Goal: Check status: Check status

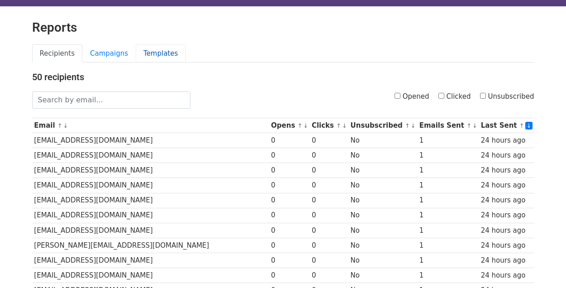
click at [170, 53] on link "Templates" at bounding box center [161, 53] width 50 height 19
click at [117, 54] on link "Campaigns" at bounding box center [108, 53] width 53 height 19
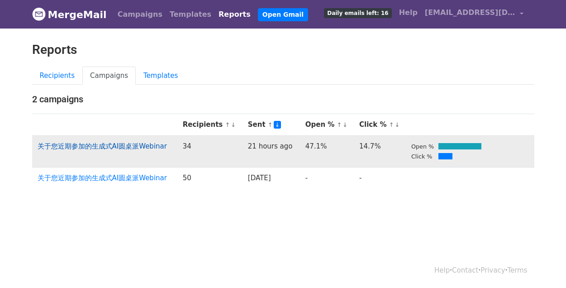
click at [143, 148] on link "关于您近期参加的生成式AI圆桌派Webinar" at bounding box center [102, 146] width 129 height 8
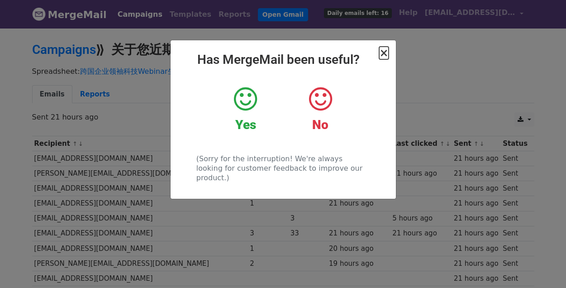
click at [383, 50] on span "×" at bounding box center [383, 53] width 9 height 13
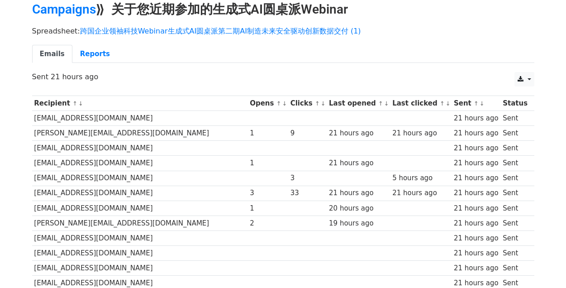
scroll to position [40, 0]
